Goal: Transaction & Acquisition: Purchase product/service

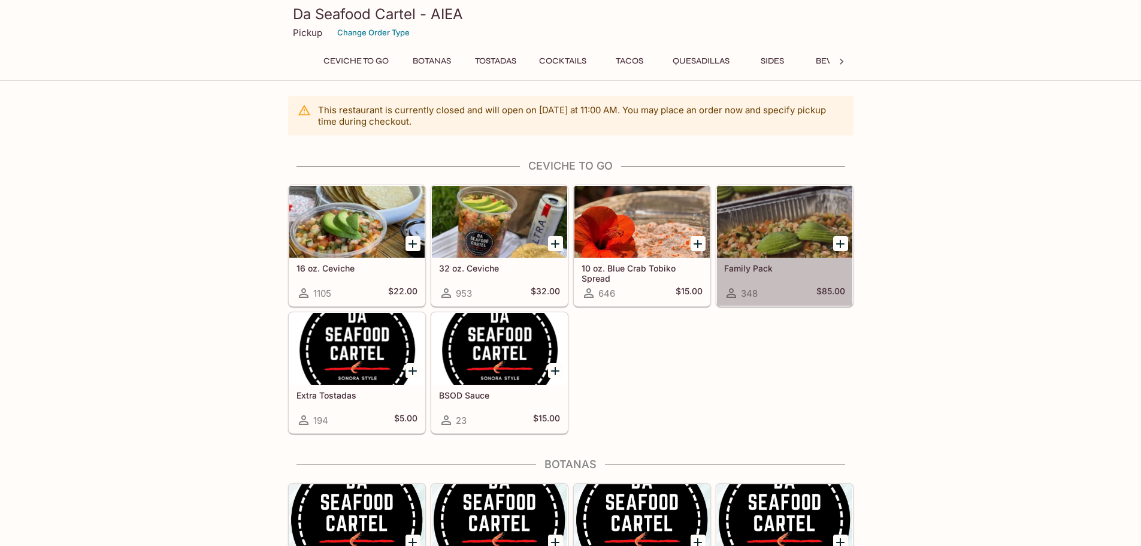
click at [769, 218] on div at bounding box center [784, 222] width 135 height 72
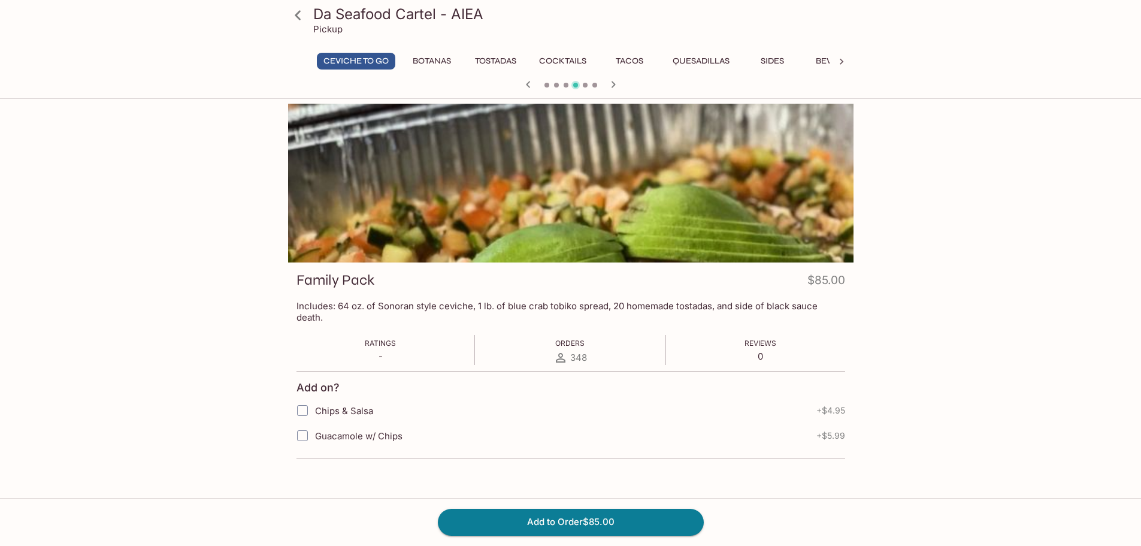
click at [304, 13] on icon at bounding box center [298, 15] width 21 height 21
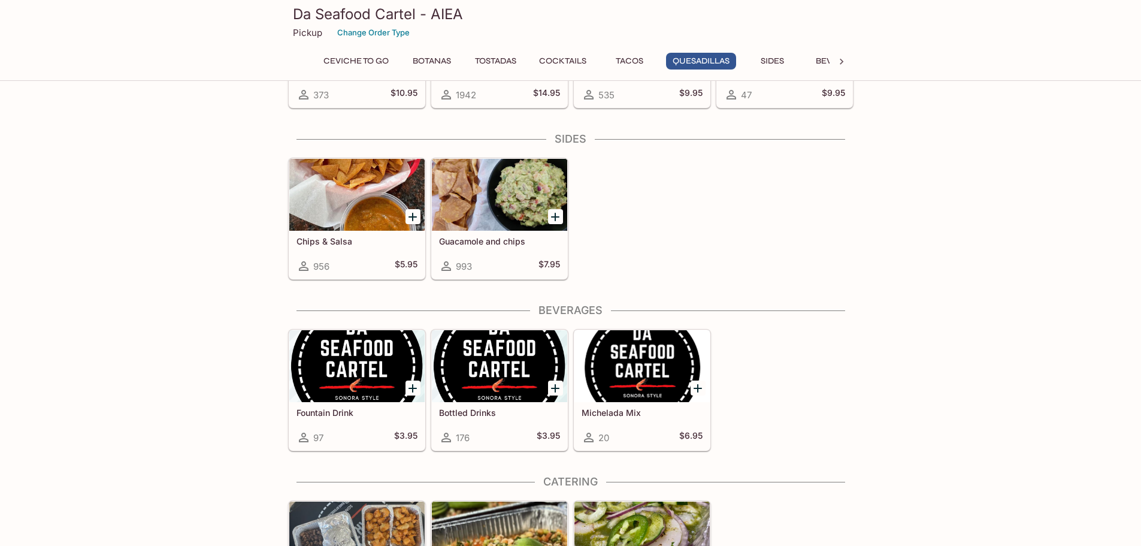
scroll to position [1767, 0]
